Goal: Task Accomplishment & Management: Use online tool/utility

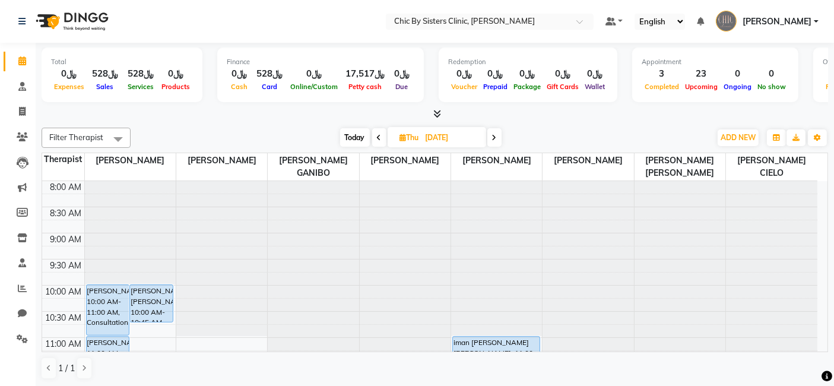
scroll to position [481, 0]
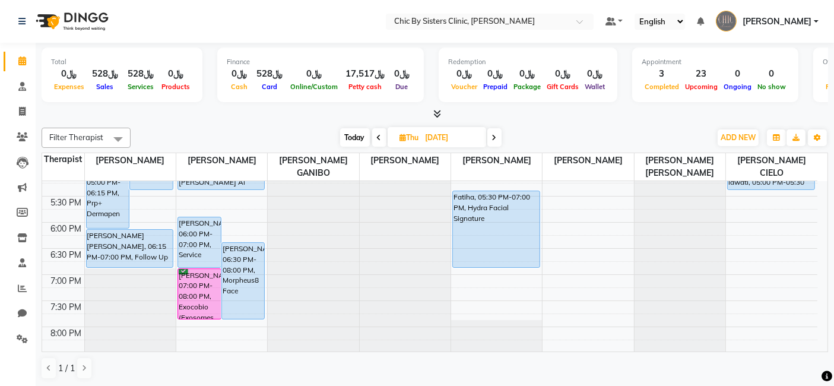
click at [96, 115] on div at bounding box center [435, 114] width 786 height 12
click at [22, 288] on icon at bounding box center [22, 288] width 9 height 9
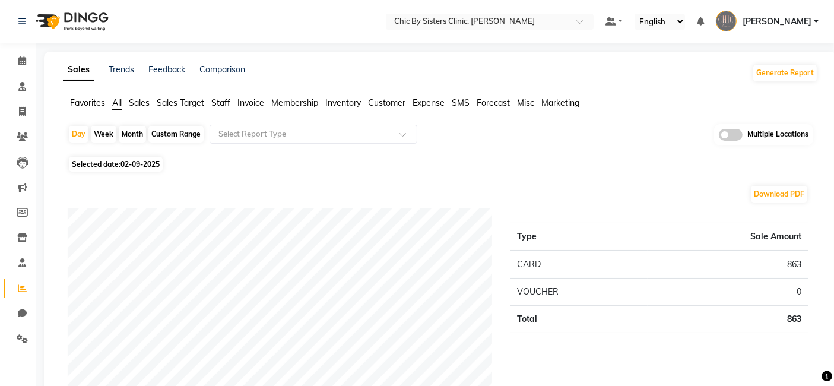
click at [138, 104] on span "Sales" at bounding box center [139, 102] width 21 height 11
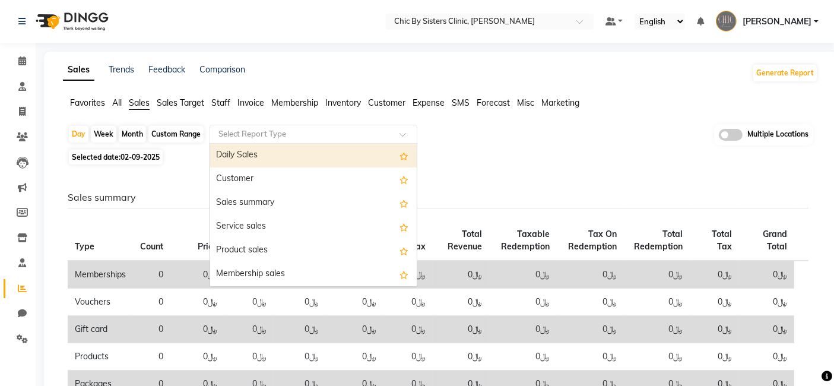
click at [259, 132] on input "text" at bounding box center [301, 134] width 171 height 12
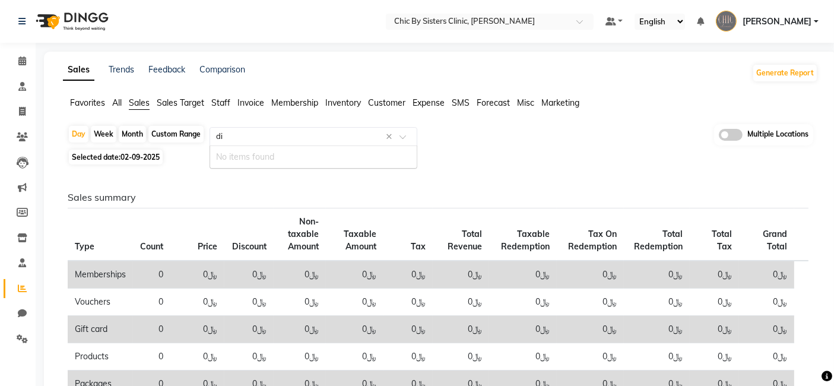
type input "d"
click at [250, 102] on span "Invoice" at bounding box center [250, 102] width 27 height 11
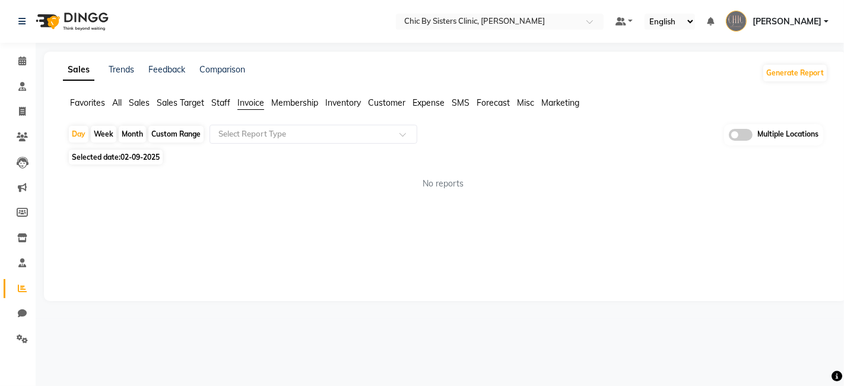
click at [132, 102] on span "Sales" at bounding box center [139, 102] width 21 height 11
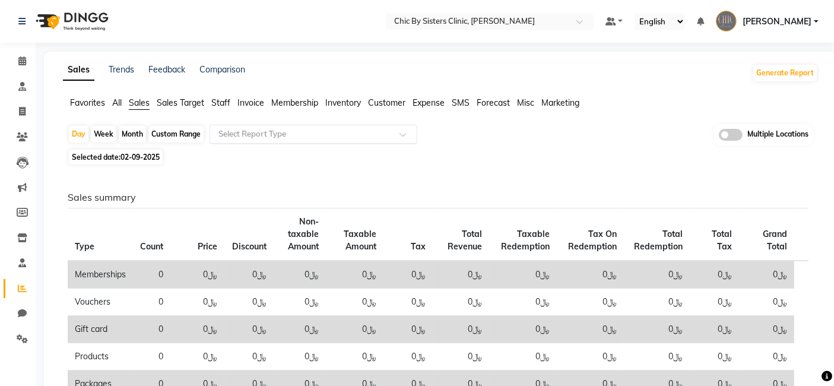
click at [240, 134] on input "text" at bounding box center [301, 134] width 171 height 12
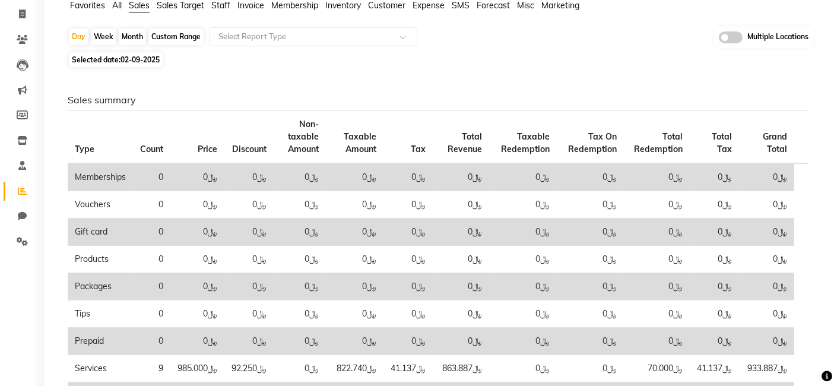
click at [499, 62] on div "Selected date: [DATE]" at bounding box center [443, 59] width 750 height 12
